Goal: Find specific page/section: Find specific page/section

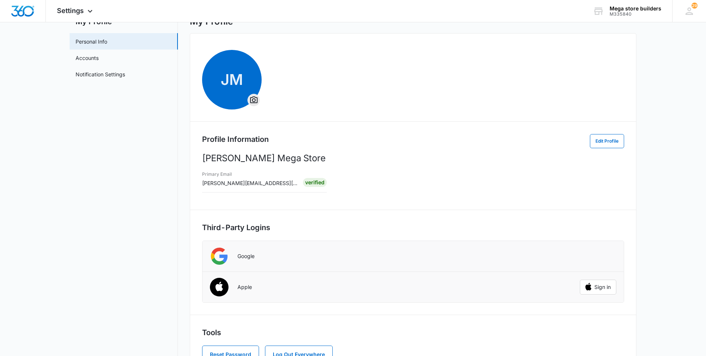
click at [251, 264] on li "Google" at bounding box center [414, 256] width 422 height 31
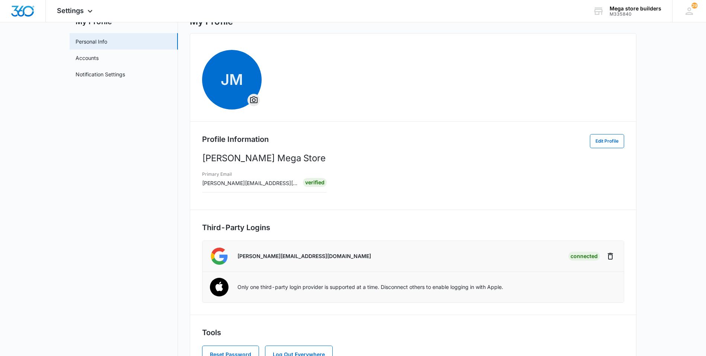
click at [145, 134] on nav "My Profile Personal Info Accounts Notification Settings" at bounding box center [124, 196] width 108 height 360
drag, startPoint x: 150, startPoint y: 122, endPoint x: 205, endPoint y: 92, distance: 63.0
click at [205, 92] on div "My Profile Personal Info Accounts Notification Settings My Profile JM Profile I…" at bounding box center [353, 196] width 567 height 360
drag, startPoint x: 205, startPoint y: 92, endPoint x: 178, endPoint y: 45, distance: 54.0
click at [178, 45] on div "My Profile Personal Info Accounts Notification Settings My Profile JM Profile I…" at bounding box center [353, 196] width 567 height 360
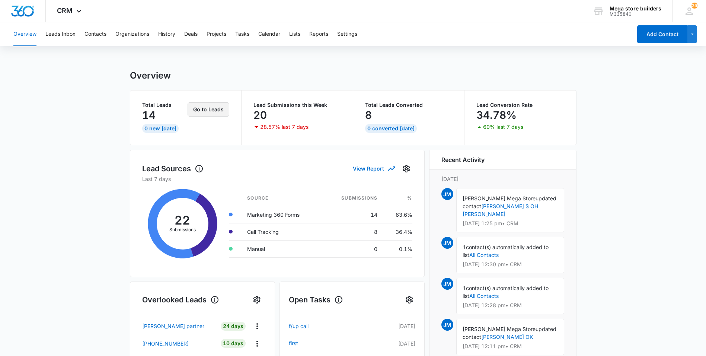
click at [204, 115] on button "Go to Leads" at bounding box center [209, 109] width 42 height 14
